Goal: Task Accomplishment & Management: Use online tool/utility

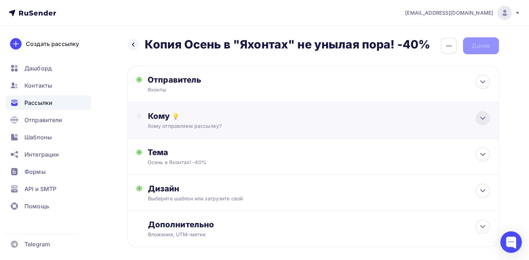
click at [482, 121] on icon at bounding box center [483, 118] width 9 height 9
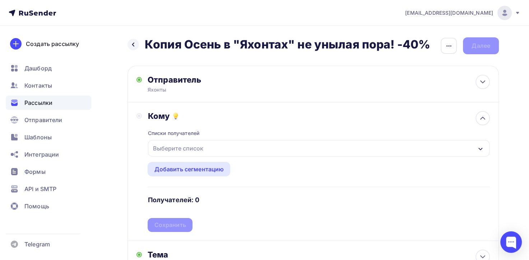
click at [482, 151] on icon "button" at bounding box center [481, 149] width 6 height 6
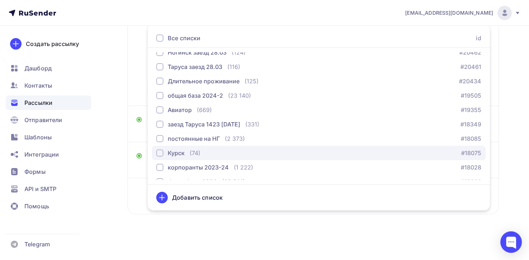
scroll to position [30, 0]
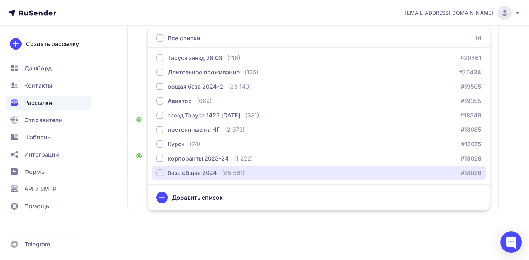
drag, startPoint x: 160, startPoint y: 174, endPoint x: 151, endPoint y: 174, distance: 8.3
click at [157, 174] on div "button" at bounding box center [159, 172] width 7 height 7
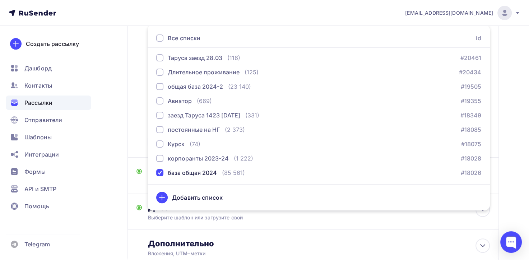
click at [115, 165] on div "Назад Копия Осень в "Яхонтах" не унылая пора! -40% Копия Осень в "Яхонтах" не у…" at bounding box center [264, 102] width 529 height 422
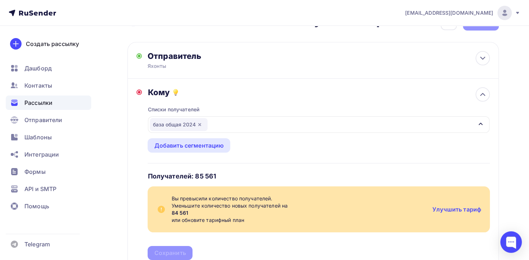
scroll to position [36, 0]
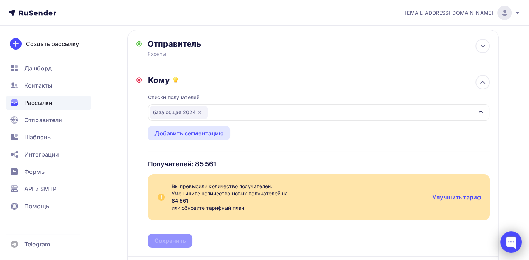
click at [512, 244] on div at bounding box center [511, 242] width 22 height 22
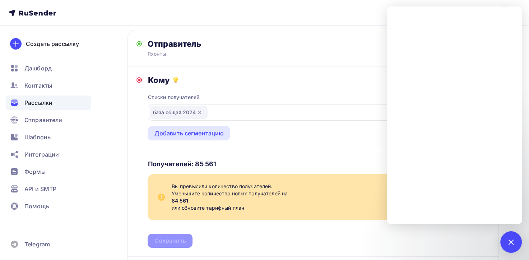
click at [352, 15] on nav "[EMAIL_ADDRESS][DOMAIN_NAME] Аккаунт Тарифы Выйти Создать рассылку [GEOGRAPHIC_…" at bounding box center [264, 13] width 529 height 26
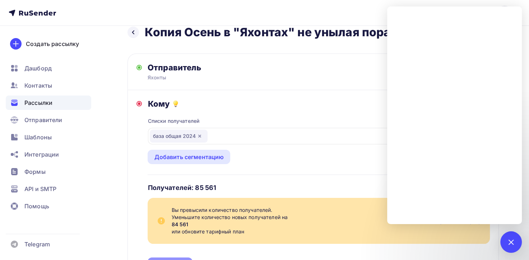
scroll to position [0, 0]
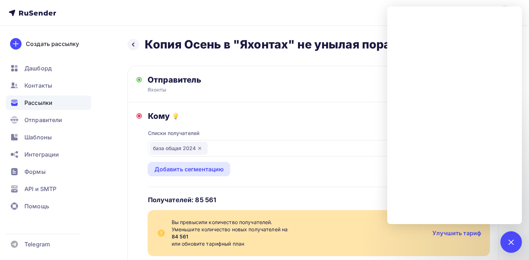
click at [349, 138] on div "Списки получателей база общая 2024 Все списки id Таруса 04.07 (23) #24447 Ногин…" at bounding box center [319, 202] width 342 height 163
click at [291, 135] on div "Списки получателей база общая 2024 Все списки id Таруса 04.07 (23) #24447 Ногин…" at bounding box center [319, 202] width 342 height 163
click at [512, 244] on div at bounding box center [511, 242] width 10 height 10
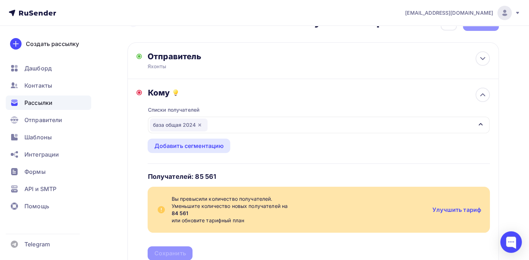
scroll to position [36, 0]
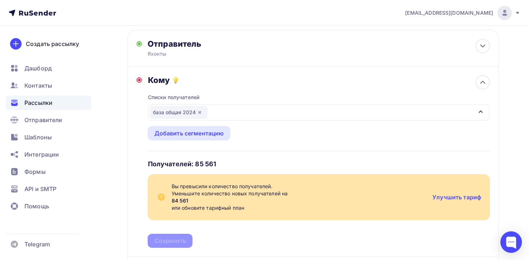
click at [479, 113] on icon "button" at bounding box center [481, 112] width 6 height 6
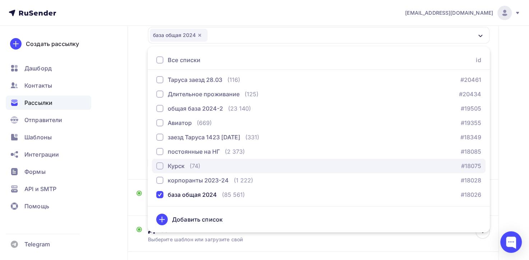
scroll to position [157, 0]
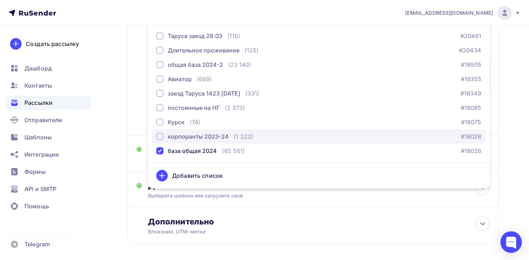
click at [208, 141] on button "корпоранты 2023-24 (1 222) #18028" at bounding box center [319, 136] width 334 height 14
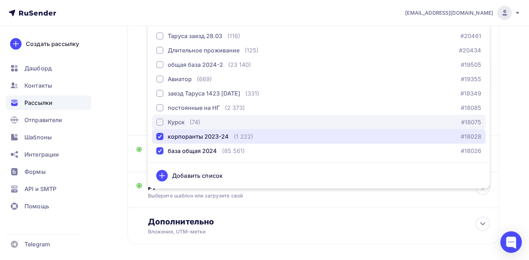
scroll to position [135, 0]
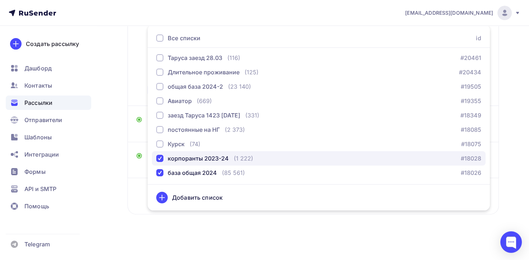
click at [160, 156] on div "button" at bounding box center [159, 158] width 7 height 7
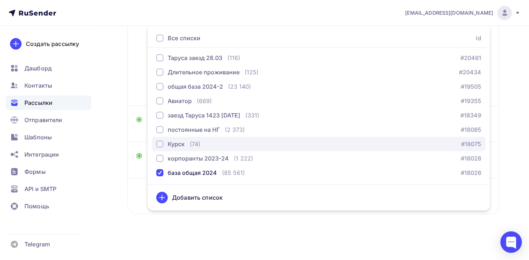
click at [157, 144] on div "button" at bounding box center [159, 143] width 7 height 7
click at [158, 144] on div "button" at bounding box center [159, 143] width 7 height 7
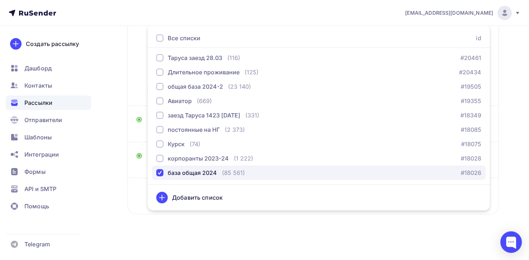
click at [161, 175] on div "button" at bounding box center [159, 172] width 7 height 7
click at [159, 171] on div "button" at bounding box center [159, 172] width 7 height 7
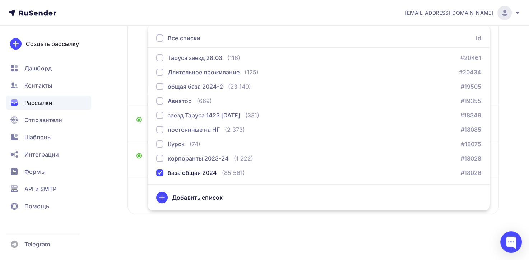
click at [123, 179] on div "Назад Копия Осень в "Яхонтах" не унылая пора! -40% Копия Осень в "Яхонтах" не у…" at bounding box center [264, 76] width 529 height 370
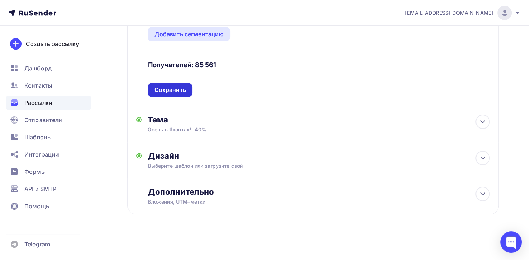
click at [172, 96] on div "Сохранить" at bounding box center [170, 90] width 45 height 14
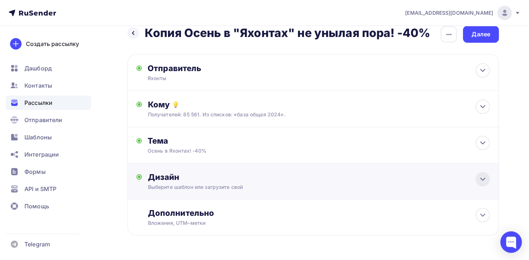
scroll to position [0, 0]
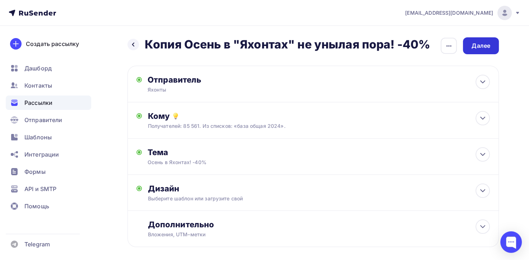
click at [481, 46] on div "Далее" at bounding box center [481, 46] width 19 height 8
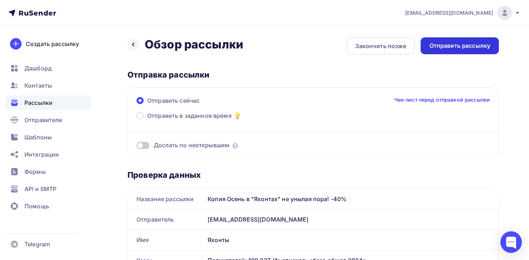
click at [460, 46] on div "Отправить рассылку" at bounding box center [459, 46] width 61 height 8
